Goal: Check status: Check status

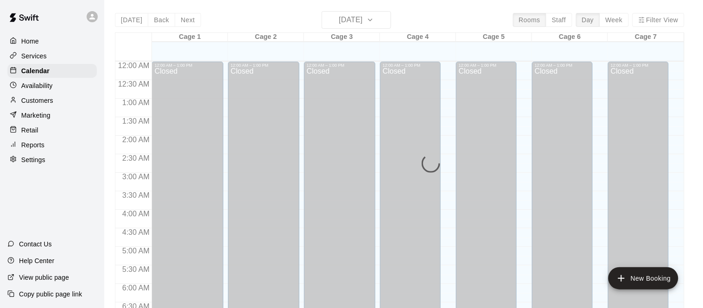
scroll to position [605, 0]
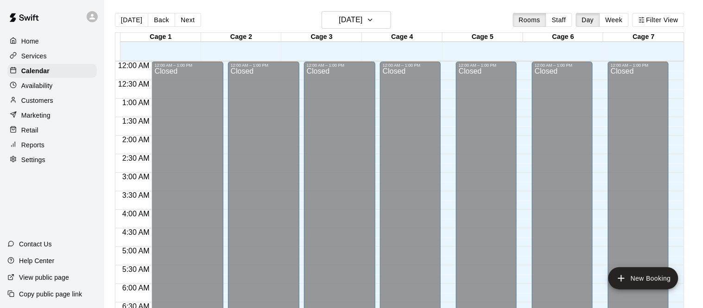
scroll to position [605, 0]
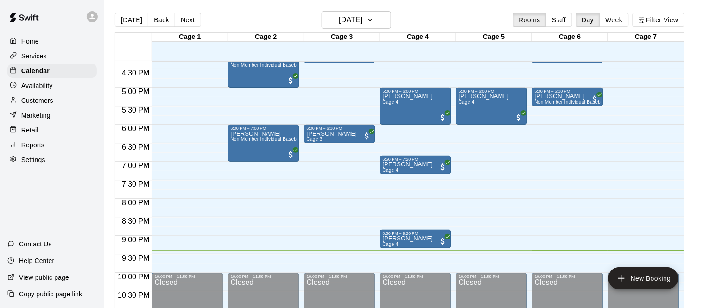
click at [40, 100] on p "Customers" at bounding box center [37, 100] width 32 height 9
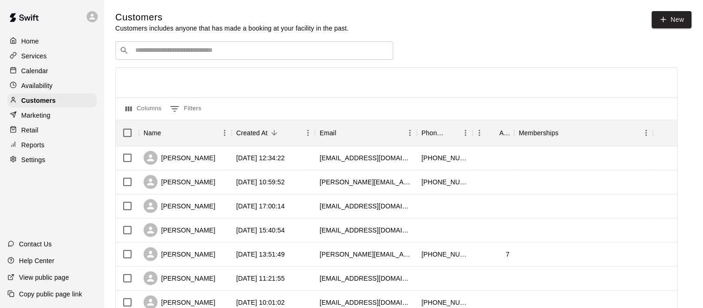
click at [179, 48] on input "Search customers by name or email" at bounding box center [261, 50] width 257 height 9
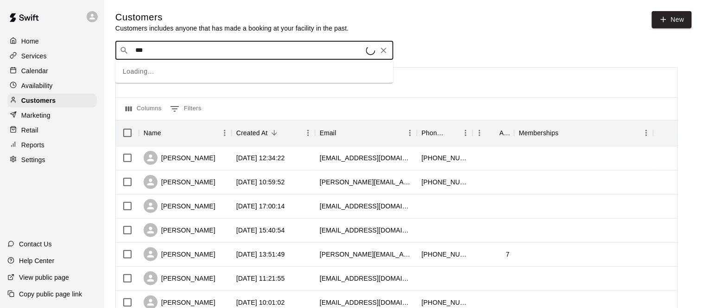
type input "****"
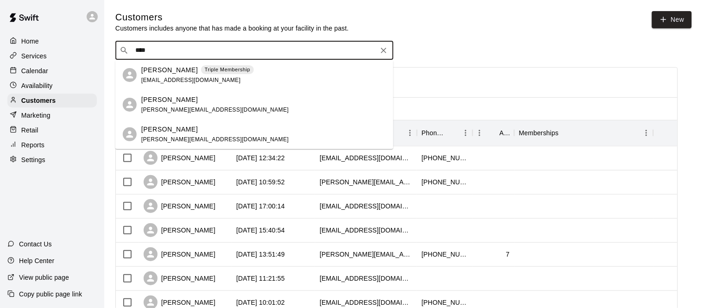
click at [173, 68] on p "Maurice Staley" at bounding box center [169, 70] width 57 height 10
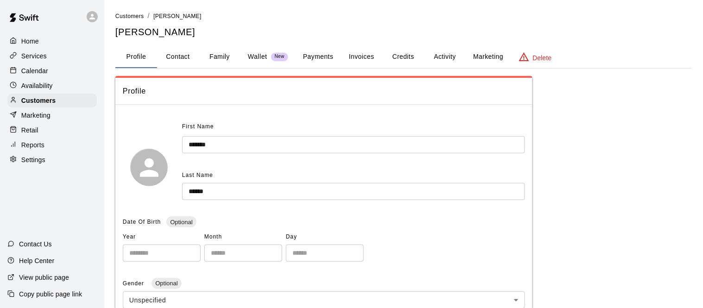
click at [319, 56] on button "Payments" at bounding box center [318, 57] width 45 height 22
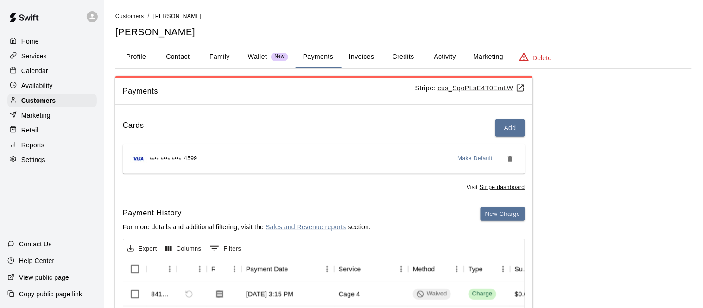
click at [321, 57] on button "Payments" at bounding box center [318, 57] width 45 height 22
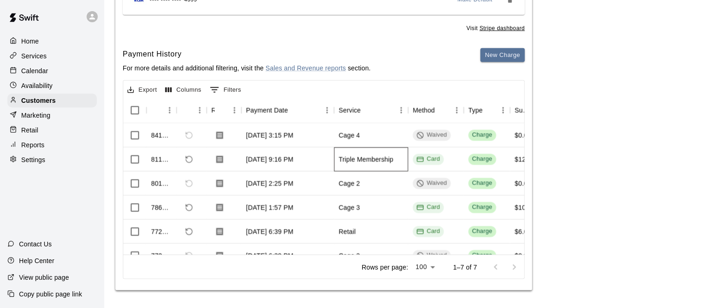
click at [343, 156] on div "Triple Membership" at bounding box center [366, 159] width 55 height 9
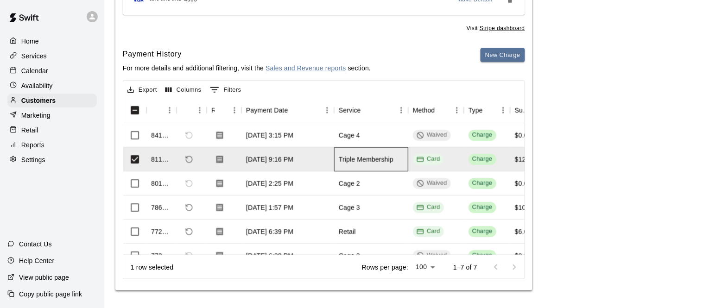
click at [343, 156] on div "Triple Membership" at bounding box center [366, 159] width 55 height 9
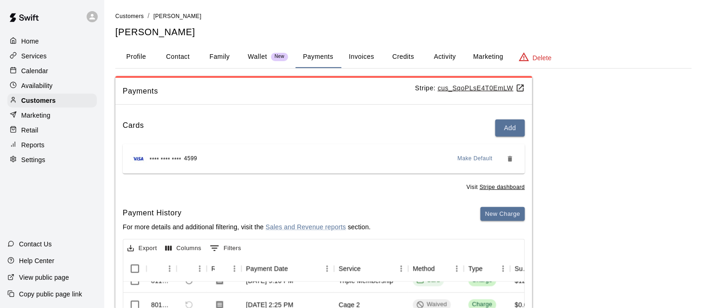
click at [471, 88] on u "cus_SqoPLsE4T0EmLW" at bounding box center [481, 87] width 87 height 7
click at [56, 72] on div "Calendar" at bounding box center [51, 71] width 89 height 14
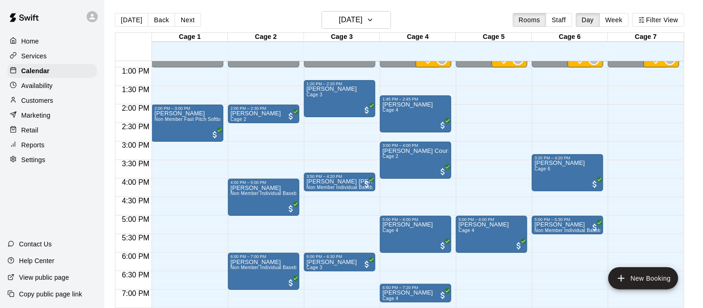
scroll to position [478, 0]
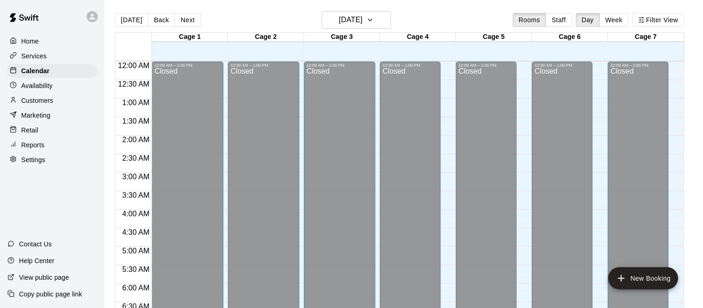
scroll to position [605, 0]
